Goal: Task Accomplishment & Management: Use online tool/utility

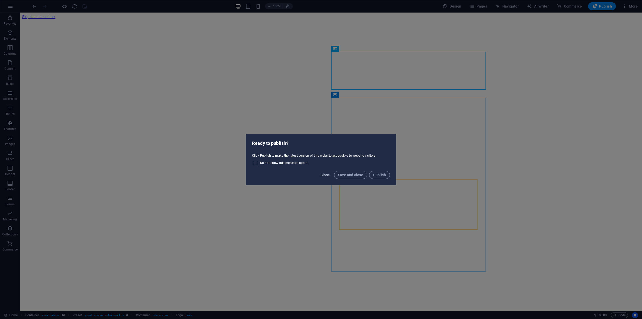
click at [326, 175] on span "Close" at bounding box center [326, 175] width 10 height 4
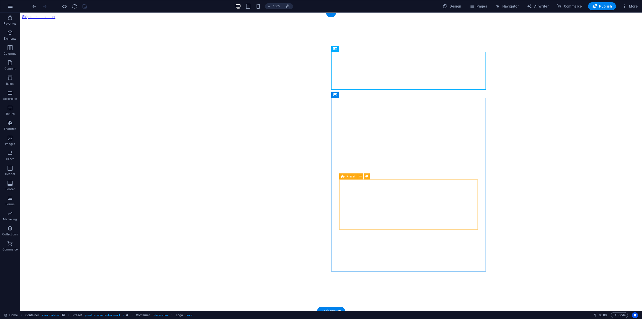
click at [203, 19] on figure at bounding box center [331, 19] width 618 height 0
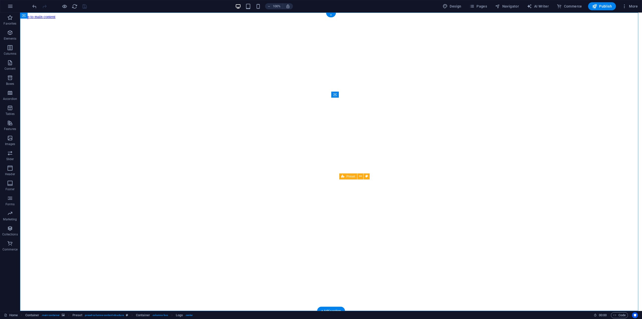
click at [203, 19] on figure at bounding box center [331, 19] width 618 height 0
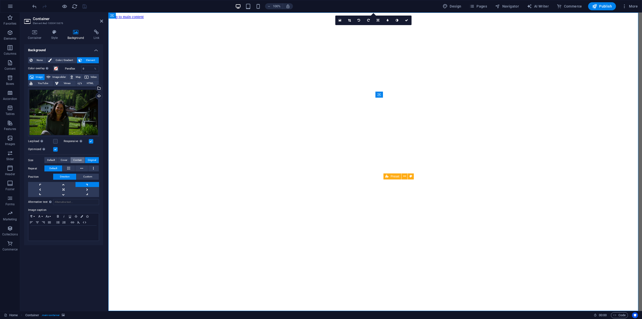
click at [75, 160] on span "Contain" at bounding box center [77, 160] width 9 height 6
click at [65, 159] on span "Cover" at bounding box center [64, 160] width 7 height 6
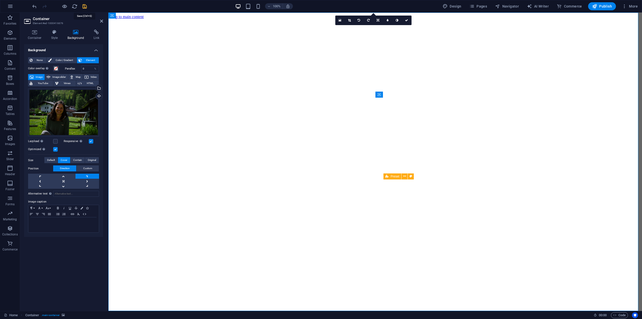
click at [87, 7] on icon "save" at bounding box center [85, 7] width 6 height 6
checkbox input "false"
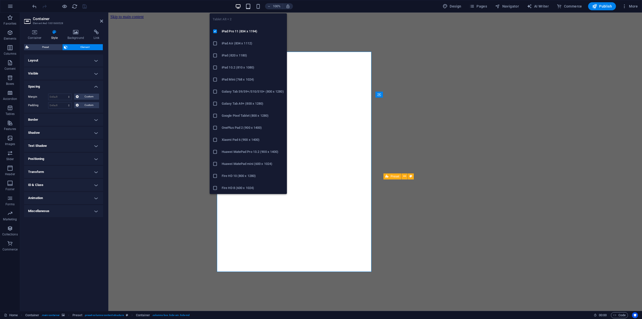
click at [249, 6] on icon "button" at bounding box center [248, 7] width 6 height 6
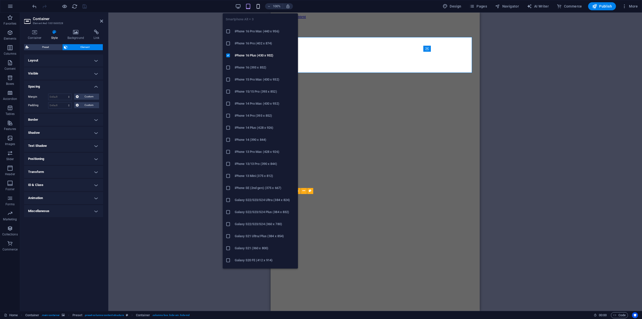
click at [260, 5] on icon "button" at bounding box center [258, 7] width 6 height 6
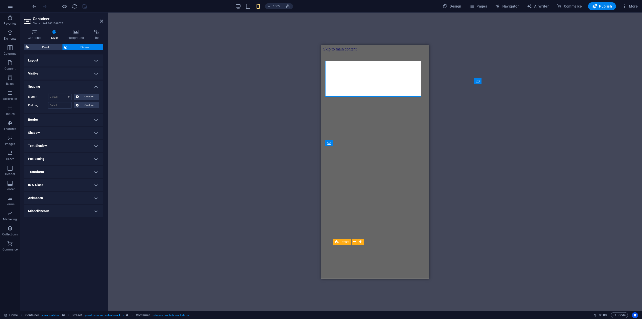
click at [499, 135] on div "Preset Container Container Preset Placeholder Container Container H2 H3 Spacer …" at bounding box center [375, 162] width 534 height 298
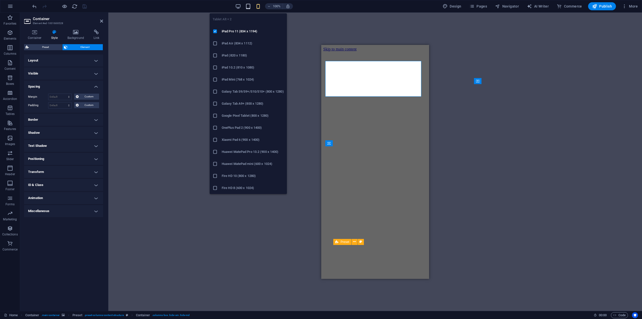
click at [251, 7] on icon "button" at bounding box center [248, 7] width 6 height 6
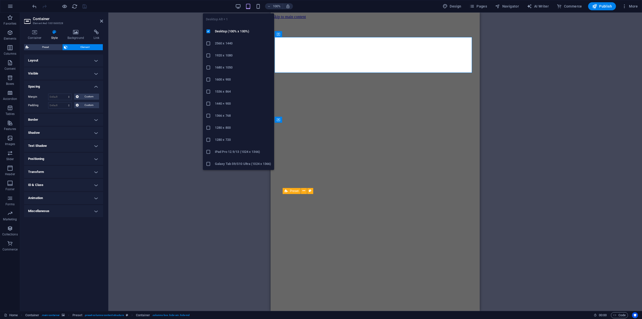
click at [234, 7] on div "100% Design Pages Navigator AI Writer Commerce Publish More" at bounding box center [335, 6] width 609 height 8
click at [237, 7] on icon "button" at bounding box center [238, 7] width 6 height 6
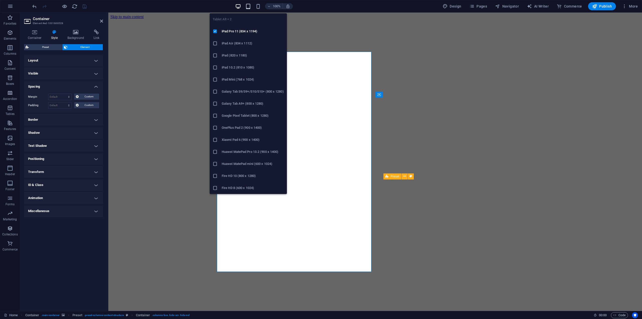
click at [251, 6] on icon "button" at bounding box center [248, 7] width 6 height 6
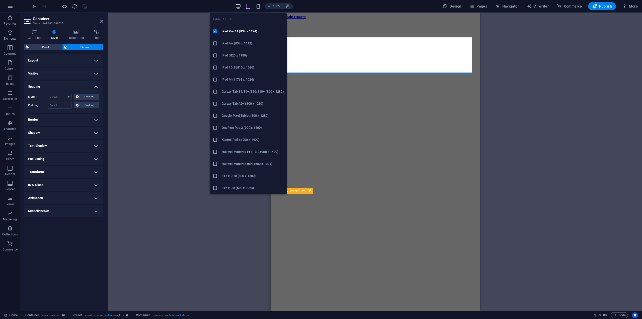
click at [238, 6] on icon "button" at bounding box center [238, 7] width 6 height 6
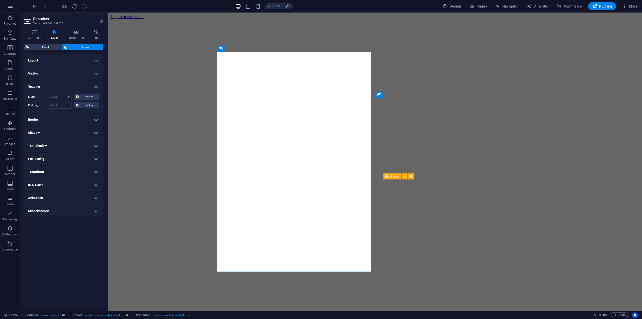
click at [69, 5] on div at bounding box center [59, 6] width 56 height 8
click at [65, 6] on icon "button" at bounding box center [65, 7] width 6 height 6
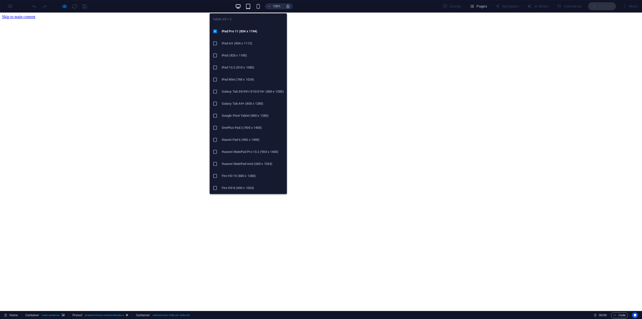
click at [250, 6] on icon "button" at bounding box center [248, 7] width 6 height 6
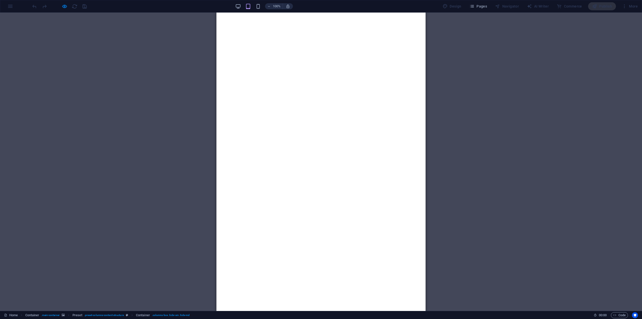
scroll to position [14, 0]
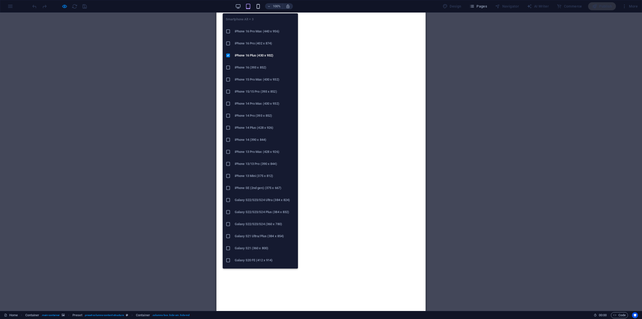
click at [260, 5] on icon "button" at bounding box center [258, 7] width 6 height 6
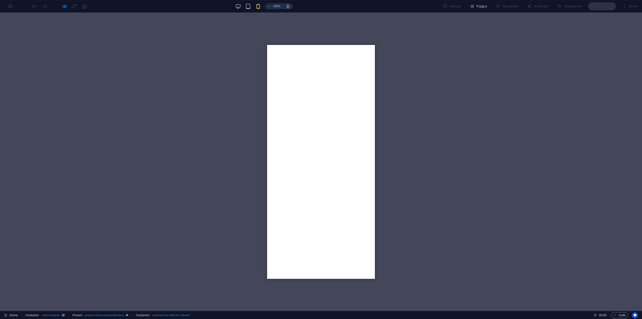
scroll to position [112, 0]
click at [65, 7] on icon "button" at bounding box center [65, 7] width 6 height 6
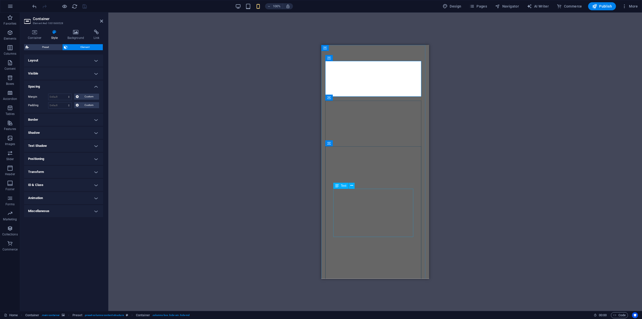
scroll to position [176, 0]
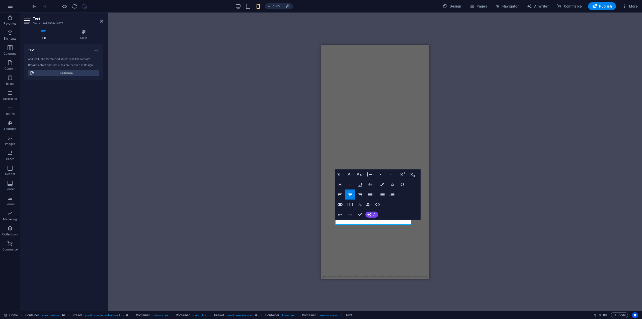
click at [522, 86] on div "Preset Container Container Container Preset Placeholder Preset Container Contai…" at bounding box center [375, 162] width 534 height 298
click at [477, 78] on div "Preset Container Container Container Preset Placeholder Preset Container Contai…" at bounding box center [375, 162] width 534 height 298
click at [204, 104] on div "Preset Container Container Container Preset Placeholder Preset Container Contai…" at bounding box center [375, 162] width 534 height 298
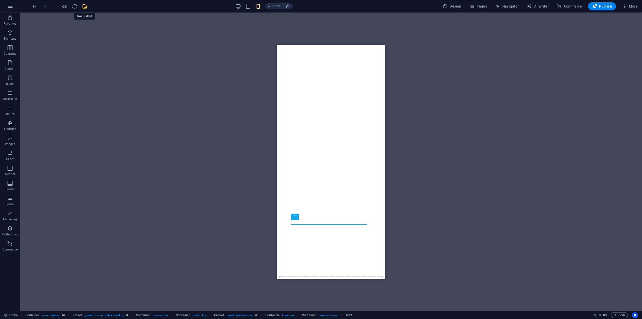
click at [86, 7] on icon "save" at bounding box center [85, 7] width 6 height 6
checkbox input "false"
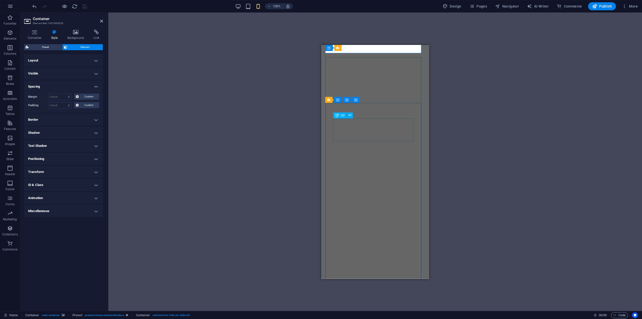
scroll to position [0, 0]
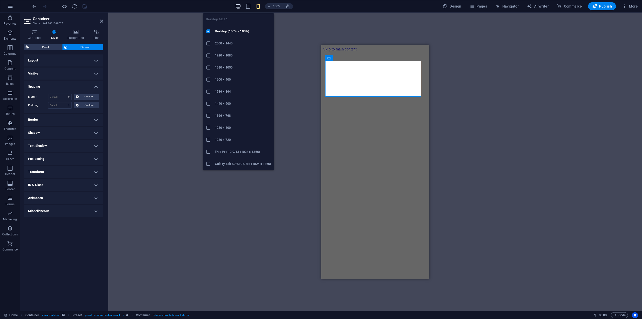
click at [239, 7] on icon "button" at bounding box center [238, 7] width 6 height 6
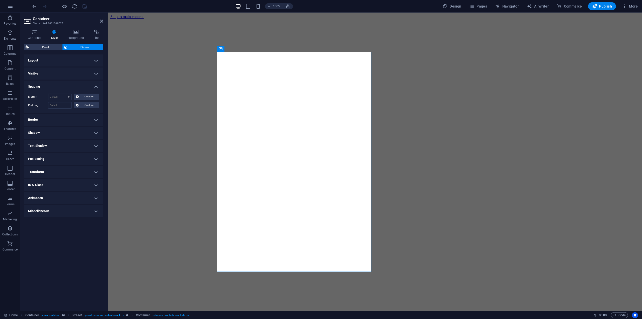
click at [392, 4] on div "100% Design Pages Navigator AI Writer Commerce Publish More" at bounding box center [335, 6] width 609 height 8
click at [377, 19] on figure at bounding box center [375, 19] width 530 height 0
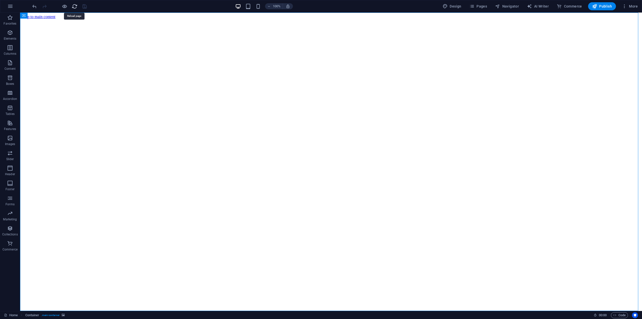
click at [72, 4] on icon "reload" at bounding box center [75, 7] width 6 height 6
drag, startPoint x: 198, startPoint y: 49, endPoint x: 209, endPoint y: 49, distance: 10.8
click at [209, 49] on div "Preset Container" at bounding box center [196, 49] width 47 height 6
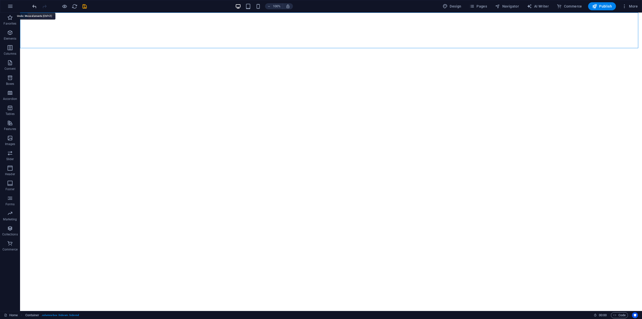
click at [35, 5] on icon "undo" at bounding box center [35, 7] width 6 height 6
click at [205, 47] on button at bounding box center [207, 49] width 6 height 6
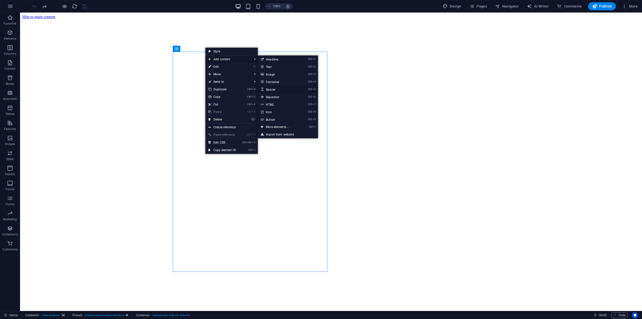
click at [288, 87] on link "Ctrl 5 Spacer" at bounding box center [278, 90] width 41 height 8
select select "px"
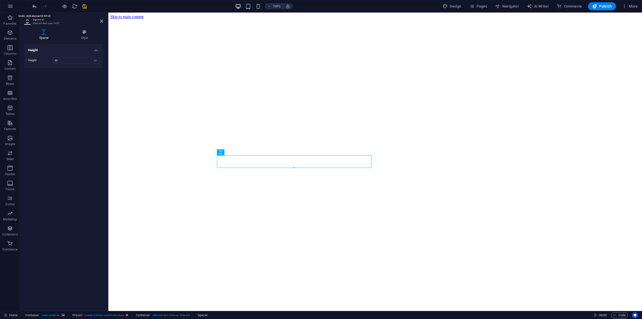
click at [35, 4] on icon "undo" at bounding box center [35, 7] width 6 height 6
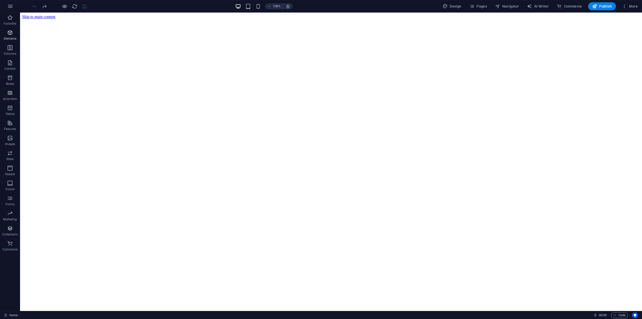
click at [12, 33] on icon "button" at bounding box center [10, 33] width 6 height 6
